Goal: Find specific page/section: Find specific page/section

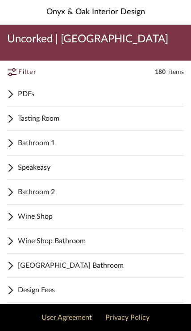
click at [78, 162] on span "Speakeasy" at bounding box center [101, 167] width 166 height 11
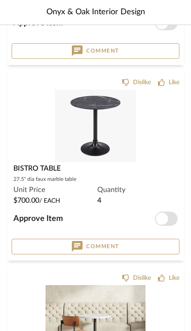
scroll to position [5765, 0]
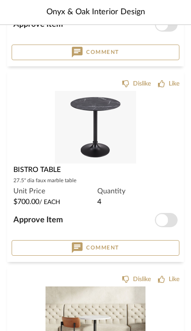
click at [0, 0] on img at bounding box center [0, 0] width 0 height 0
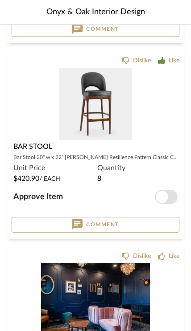
scroll to position [8491, 0]
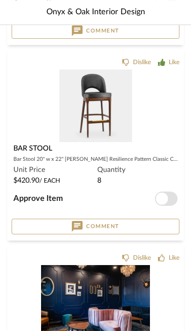
click at [125, 135] on img "0" at bounding box center [95, 105] width 73 height 73
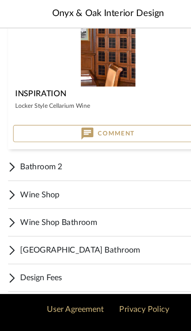
scroll to position [9361, 0]
